Goal: Navigation & Orientation: Find specific page/section

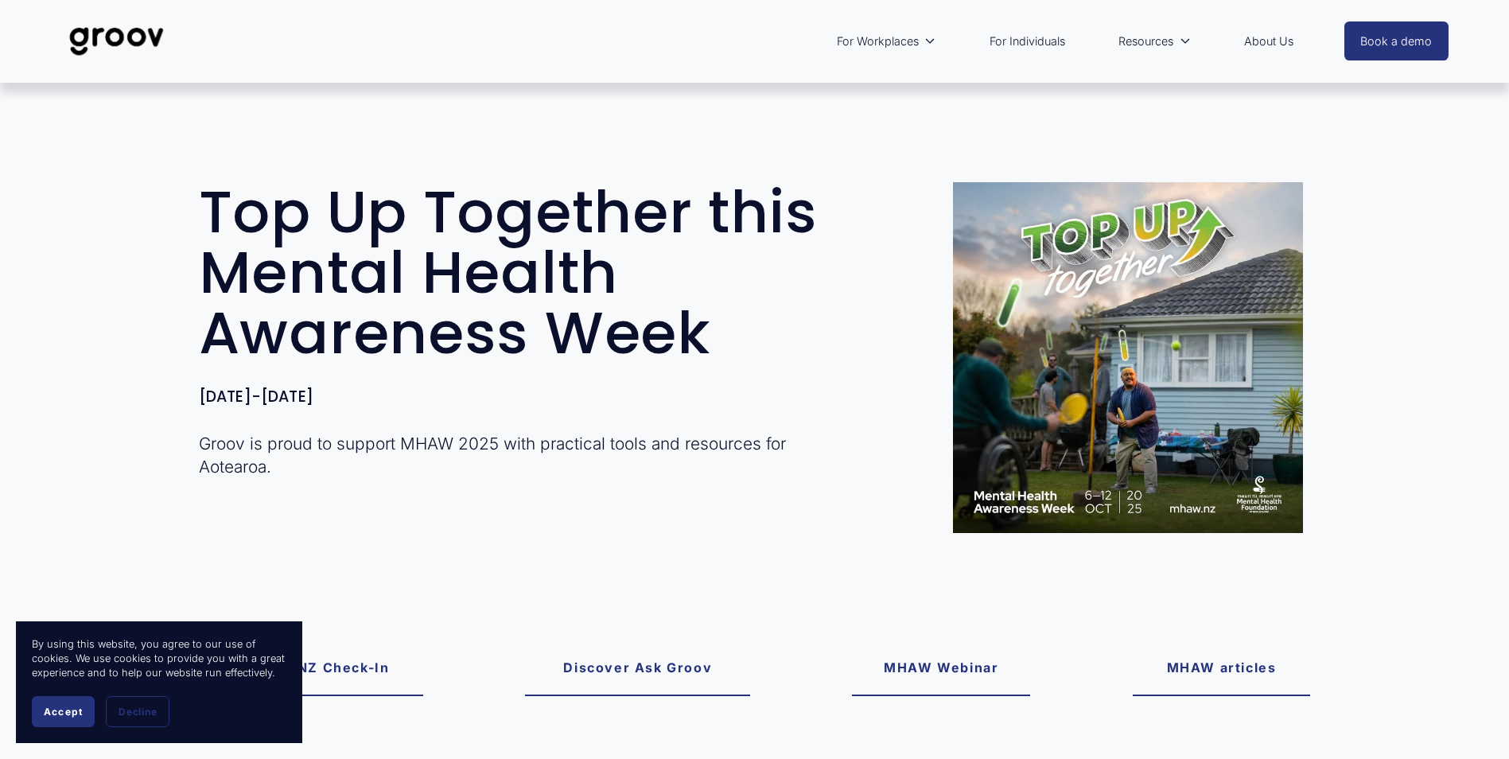
click at [1001, 41] on link "For Individuals" at bounding box center [1027, 41] width 91 height 37
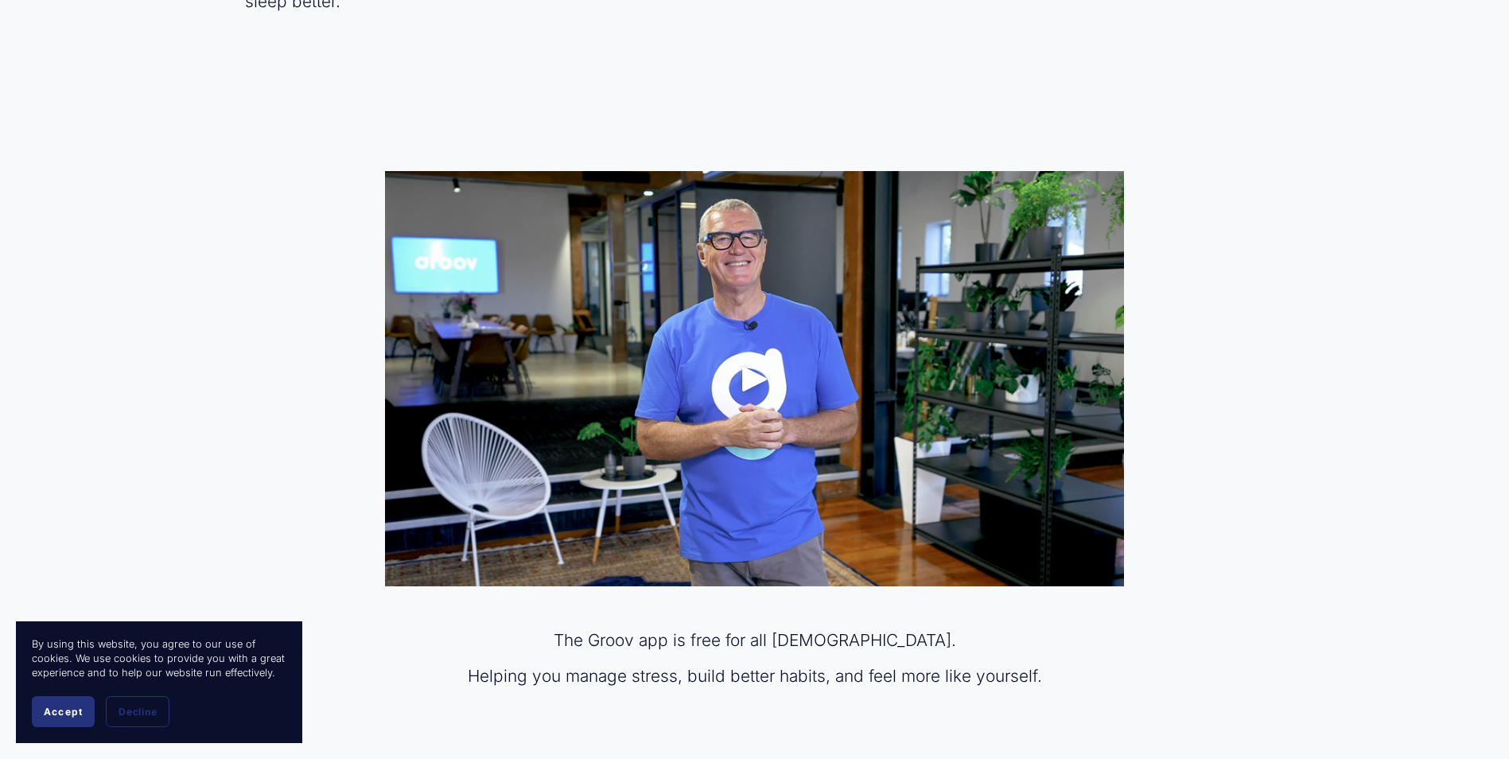
scroll to position [875, 0]
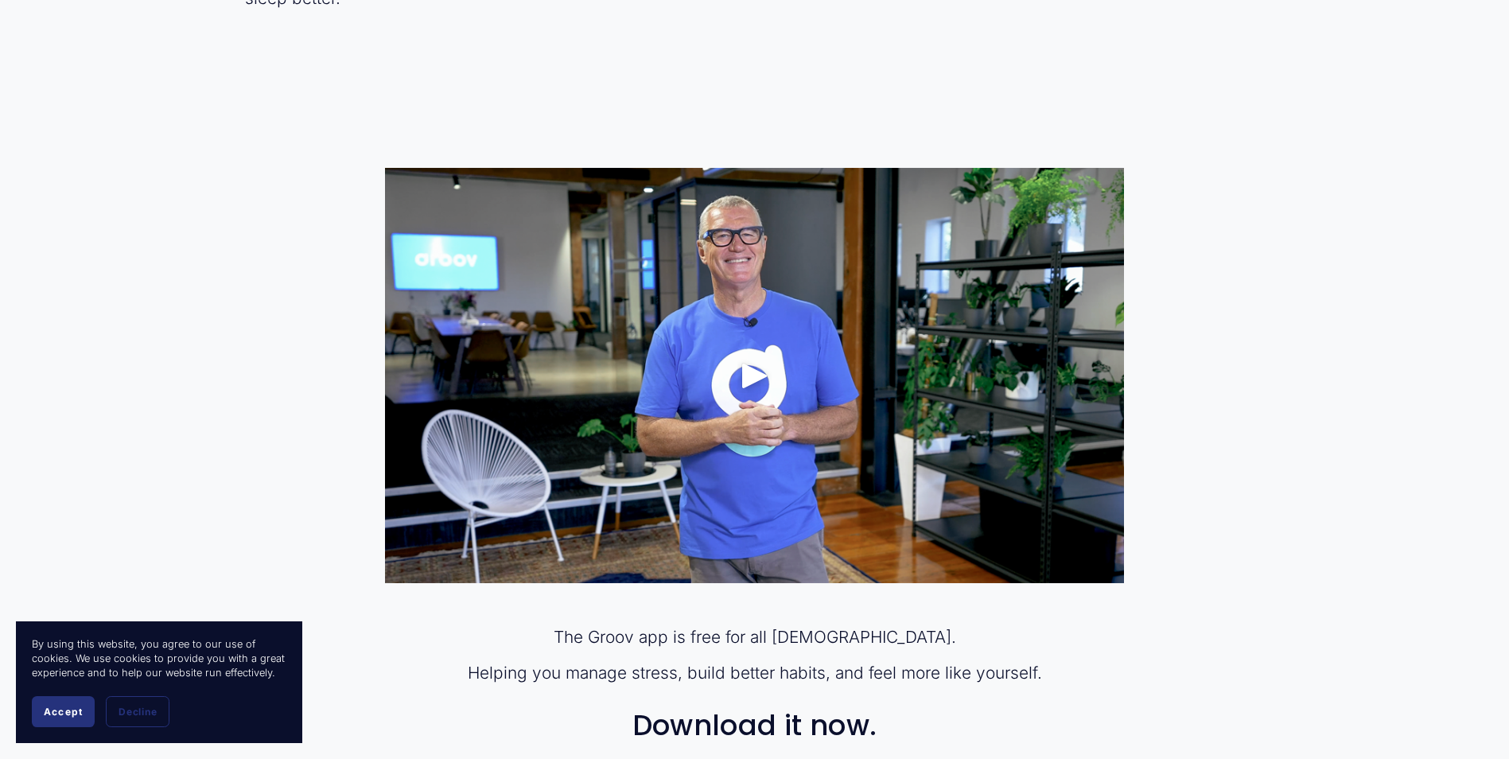
click at [763, 373] on div "Play" at bounding box center [755, 375] width 38 height 38
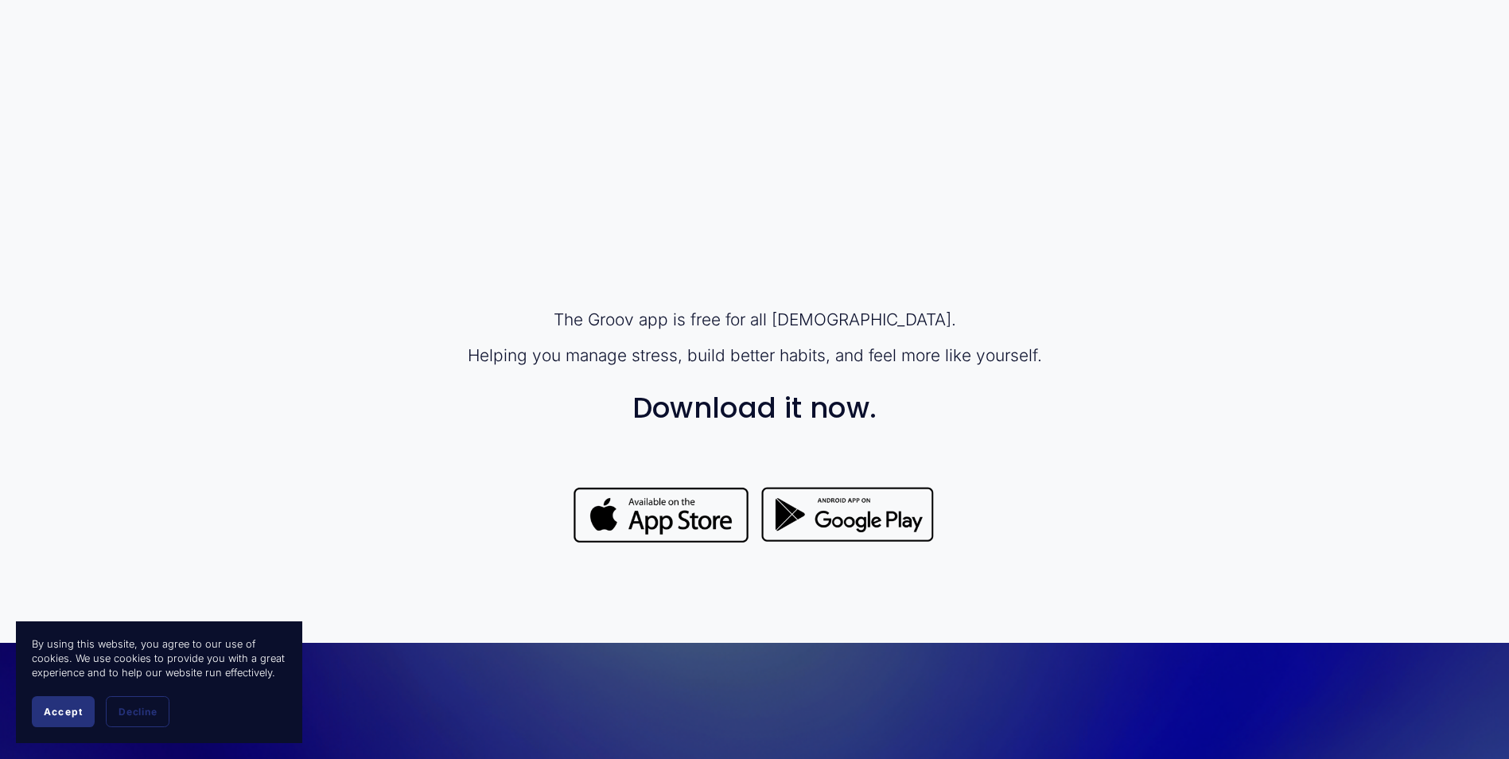
scroll to position [1193, 0]
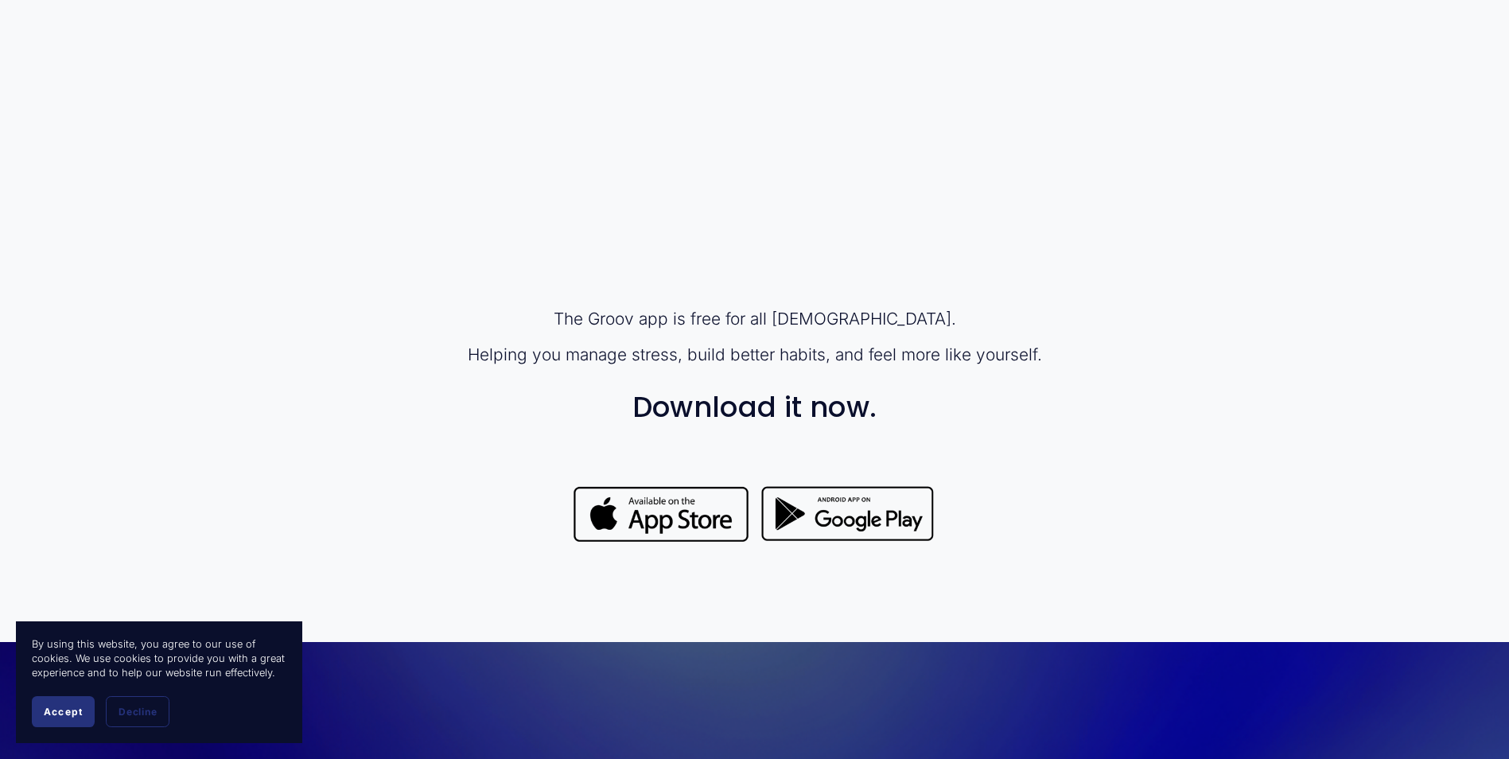
click at [684, 513] on div at bounding box center [661, 515] width 178 height 63
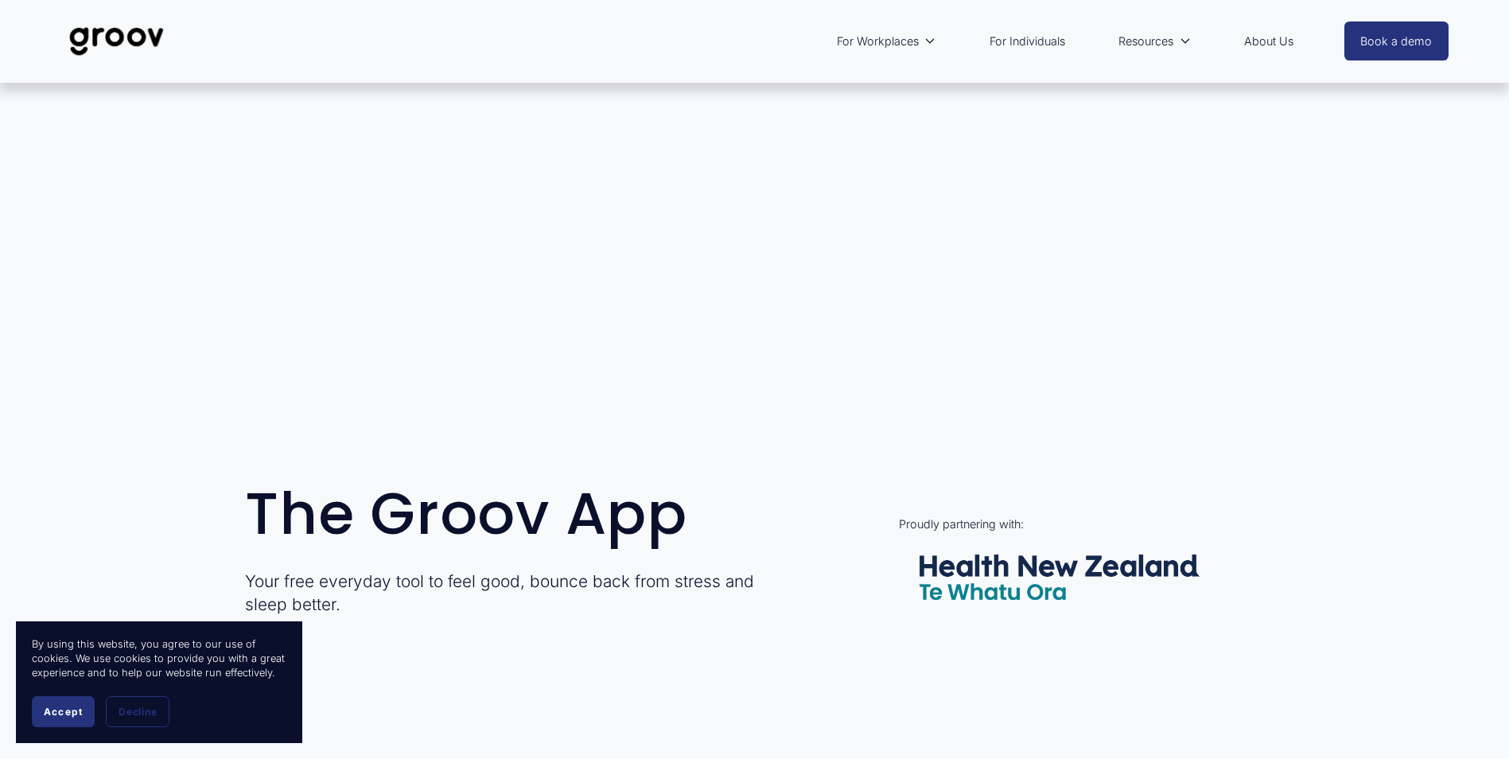
scroll to position [0, 0]
